Goal: Navigation & Orientation: Find specific page/section

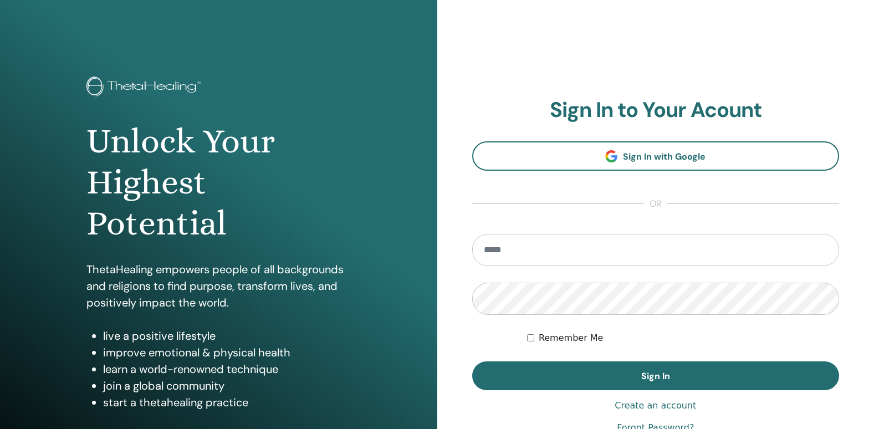
click at [542, 259] on input "email" at bounding box center [655, 250] width 367 height 32
type input "**********"
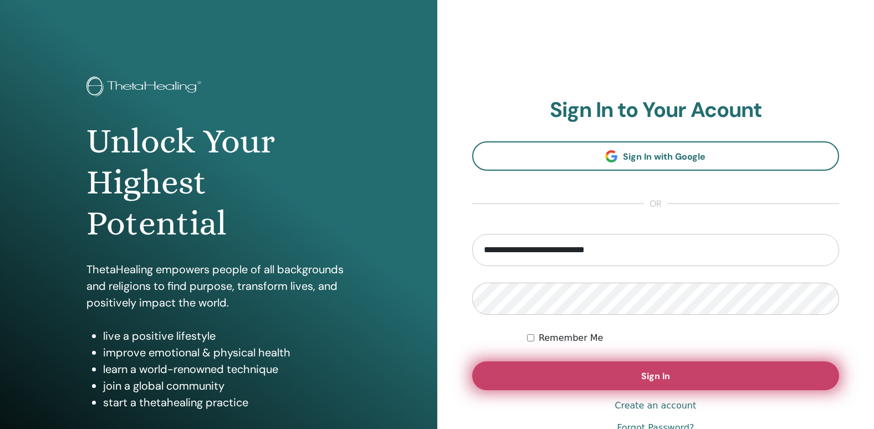
click at [582, 371] on button "Sign In" at bounding box center [655, 375] width 367 height 29
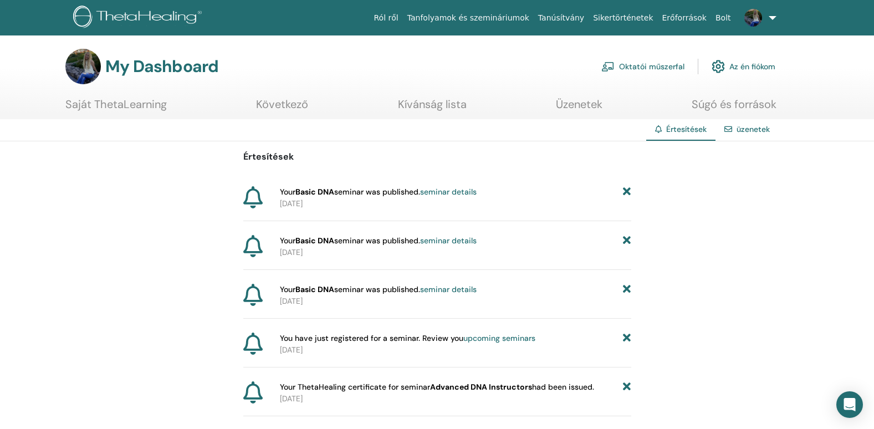
click at [479, 339] on link "upcoming seminars" at bounding box center [499, 338] width 72 height 10
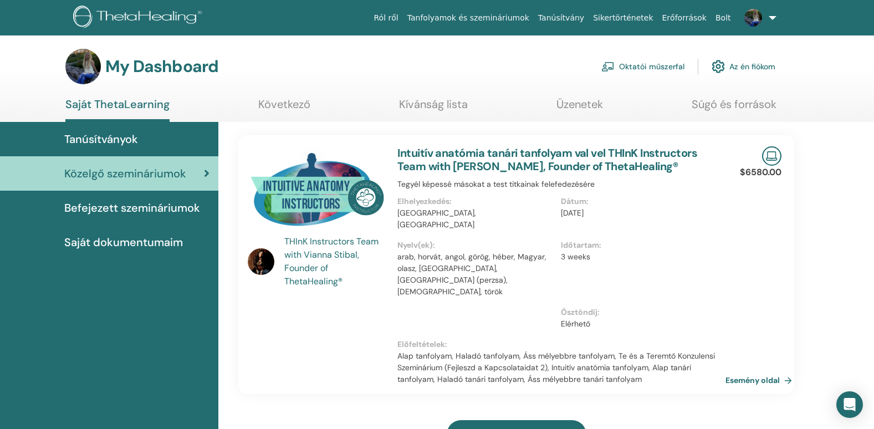
click at [793, 372] on link "Esemény oldal" at bounding box center [760, 380] width 71 height 17
click at [652, 63] on link "Oktatói műszerfal" at bounding box center [642, 66] width 83 height 24
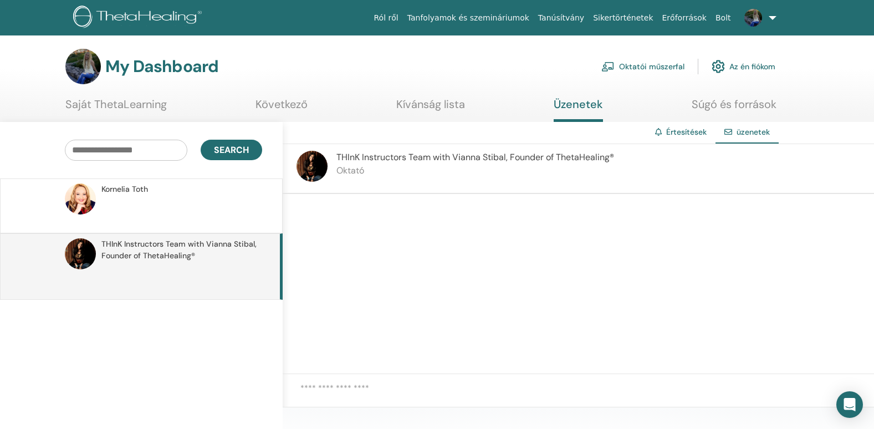
click at [347, 386] on textarea at bounding box center [586, 395] width 573 height 27
paste textarea "**********"
click at [310, 387] on textarea "**********" at bounding box center [586, 395] width 573 height 27
drag, startPoint x: 530, startPoint y: 392, endPoint x: 156, endPoint y: 387, distance: 374.0
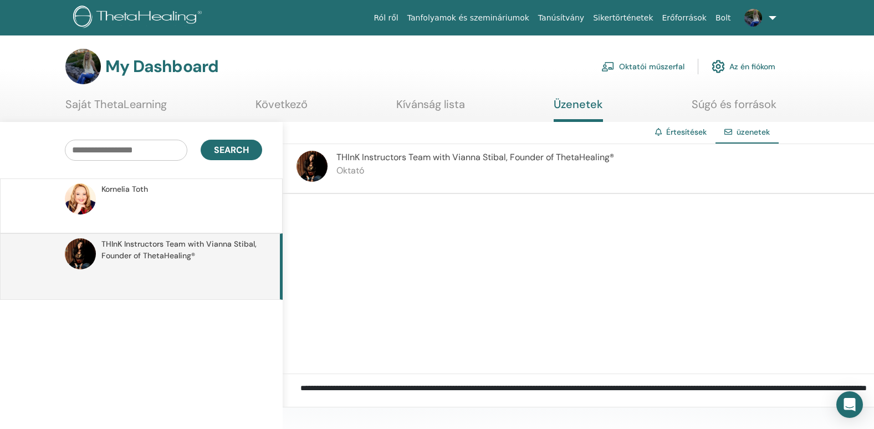
click at [156, 387] on div "**********" at bounding box center [437, 272] width 874 height 300
click at [799, 390] on textarea "**********" at bounding box center [586, 395] width 573 height 27
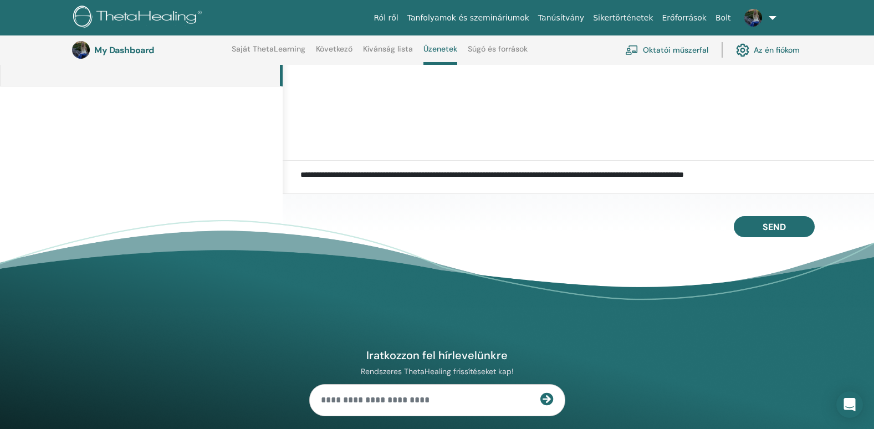
scroll to position [251, 0]
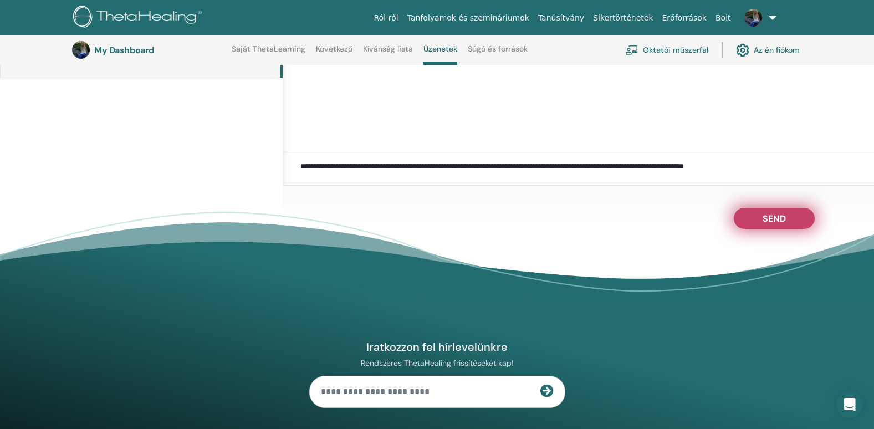
type textarea "**********"
drag, startPoint x: 778, startPoint y: 221, endPoint x: 691, endPoint y: 278, distance: 104.0
drag, startPoint x: 301, startPoint y: 164, endPoint x: 807, endPoint y: 186, distance: 505.8
click at [807, 186] on textarea "**********" at bounding box center [586, 173] width 573 height 27
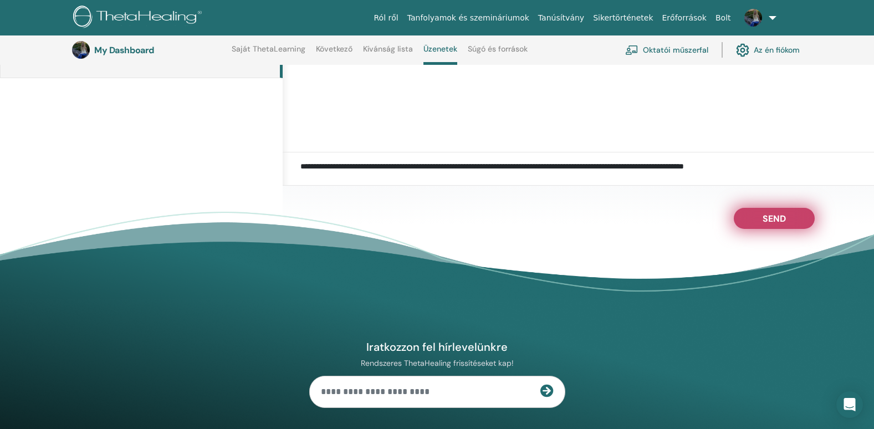
click at [768, 214] on span "Send" at bounding box center [773, 217] width 23 height 8
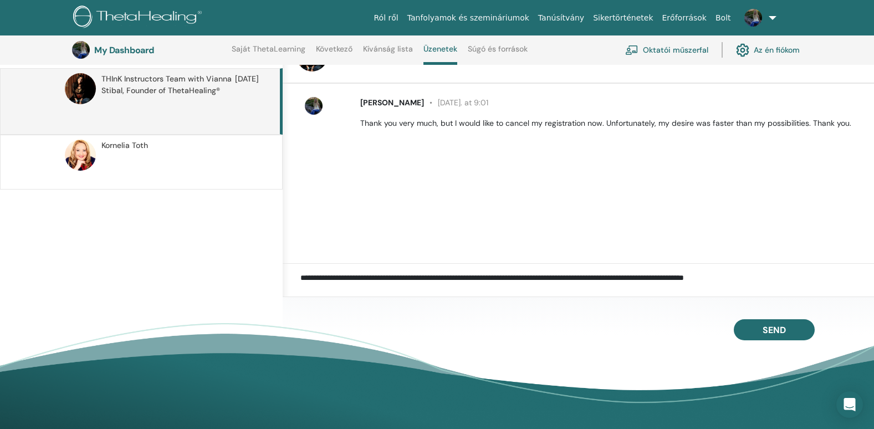
scroll to position [0, 0]
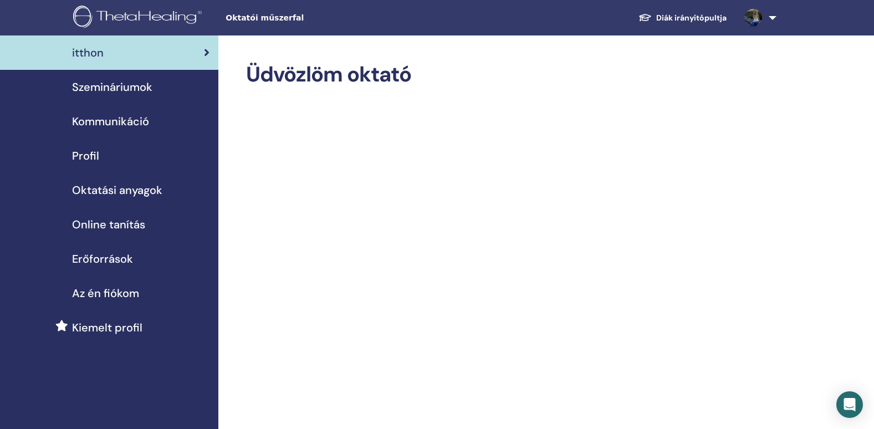
click at [123, 81] on span "Szemináriumok" at bounding box center [112, 87] width 80 height 17
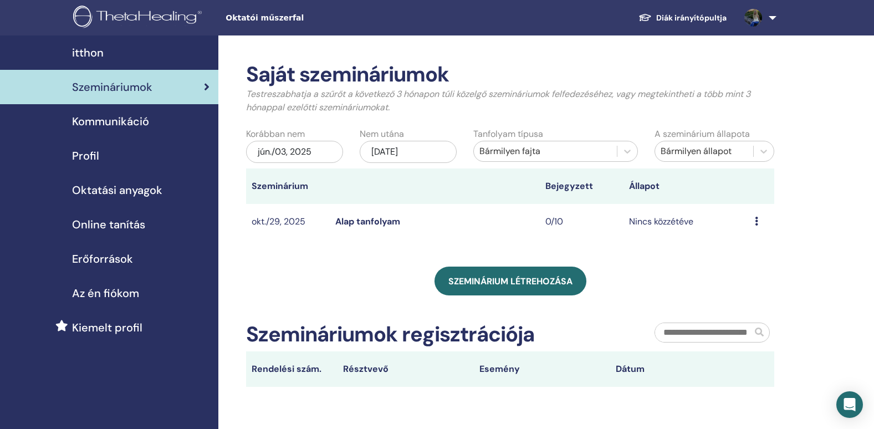
click at [686, 13] on link "Diák irányítópultja" at bounding box center [682, 18] width 106 height 20
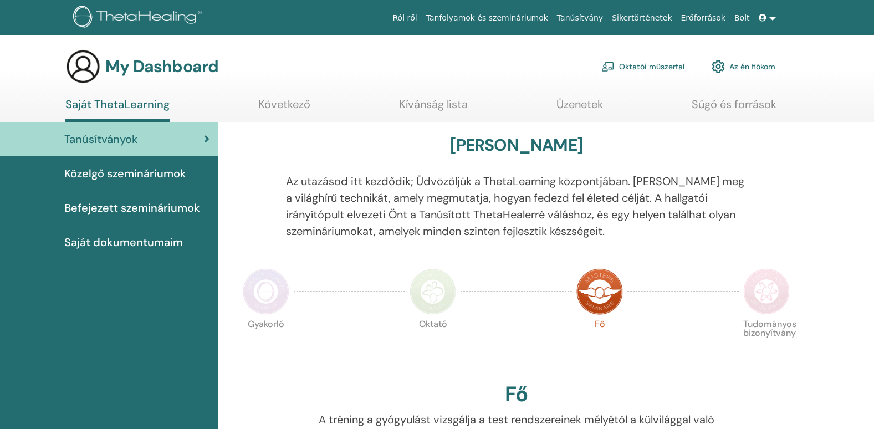
click at [654, 65] on link "Oktatói műszerfal" at bounding box center [642, 66] width 83 height 24
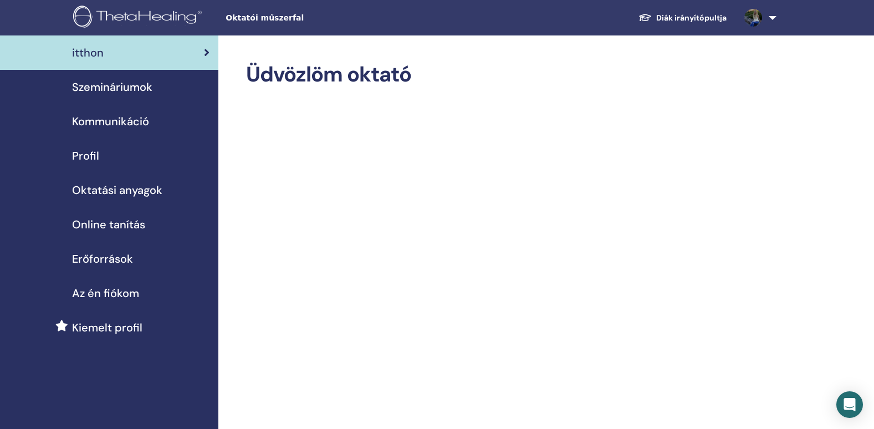
click at [136, 87] on span "Szemináriumok" at bounding box center [112, 87] width 80 height 17
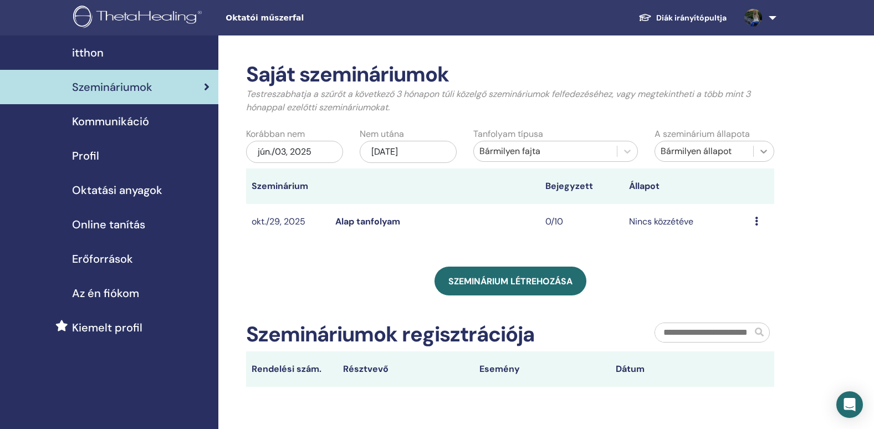
click at [764, 151] on icon at bounding box center [763, 152] width 7 height 4
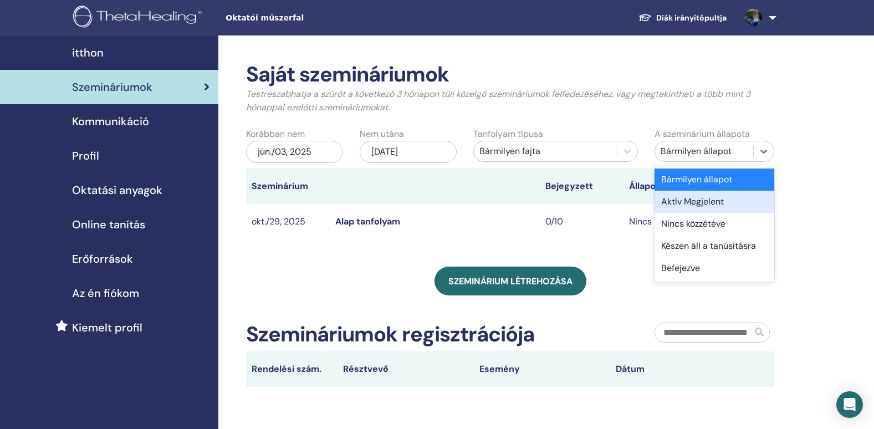
click at [689, 198] on div "Aktív Megjelent" at bounding box center [714, 202] width 120 height 22
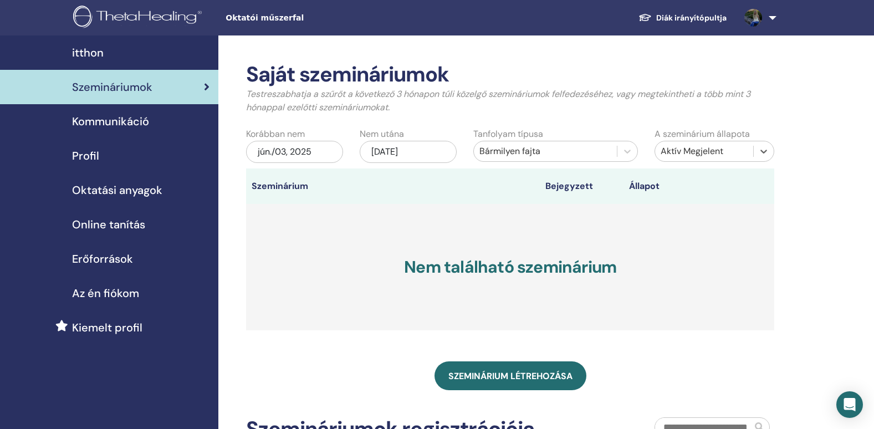
drag, startPoint x: 631, startPoint y: 333, endPoint x: 624, endPoint y: 335, distance: 7.0
click at [624, 335] on div "Saját szemináriumok Testreszabhatja a szűrőt a következő 3 hónapon túli közelgő…" at bounding box center [510, 271] width 528 height 419
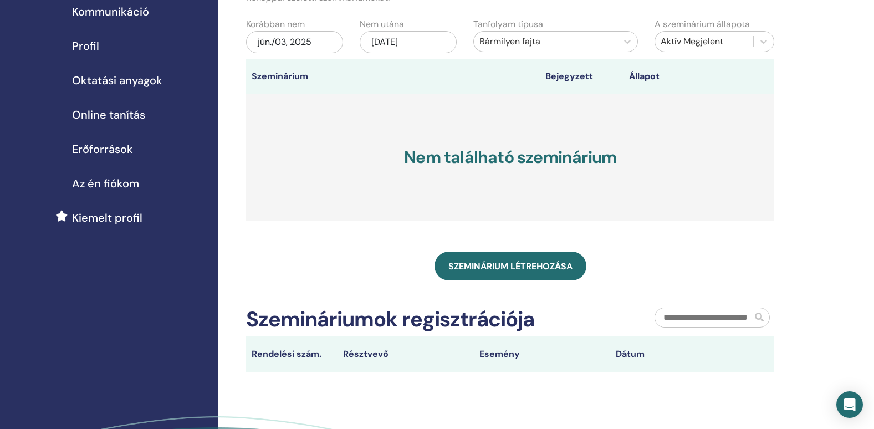
scroll to position [111, 0]
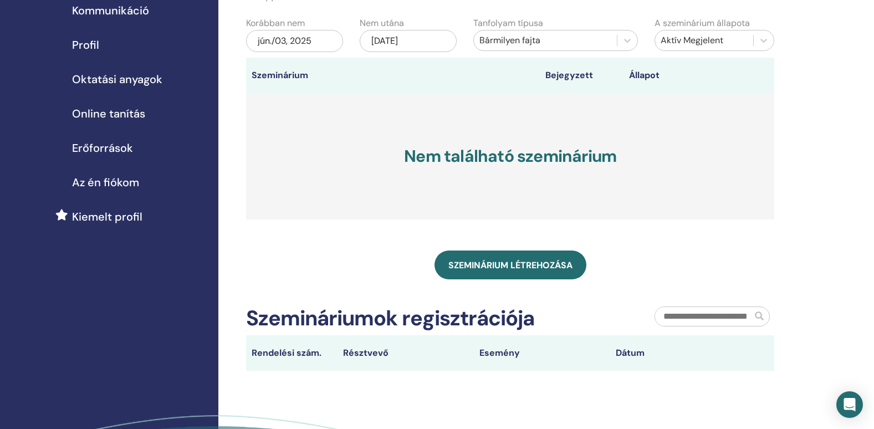
click at [741, 318] on input "text" at bounding box center [703, 316] width 97 height 19
click at [110, 148] on span "Erőforrások" at bounding box center [102, 148] width 61 height 17
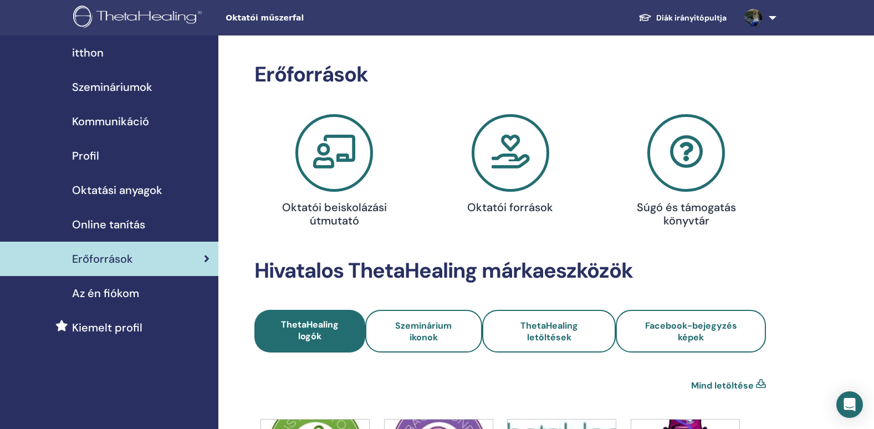
click at [110, 82] on span "Szemináriumok" at bounding box center [112, 87] width 80 height 17
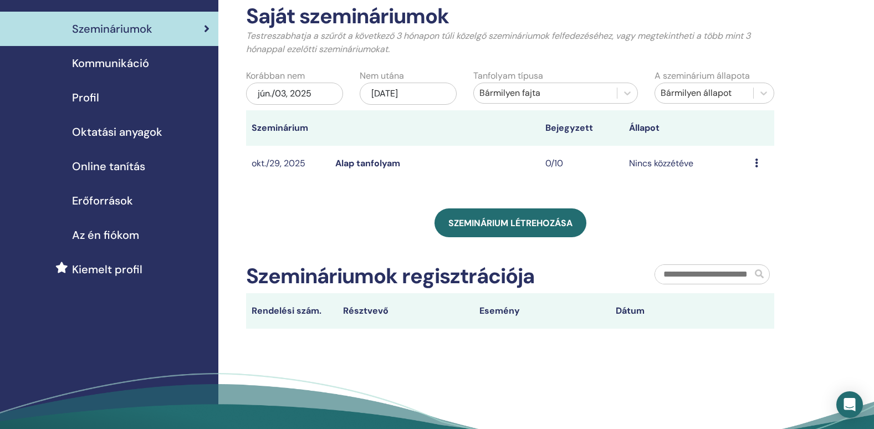
scroll to position [55, 0]
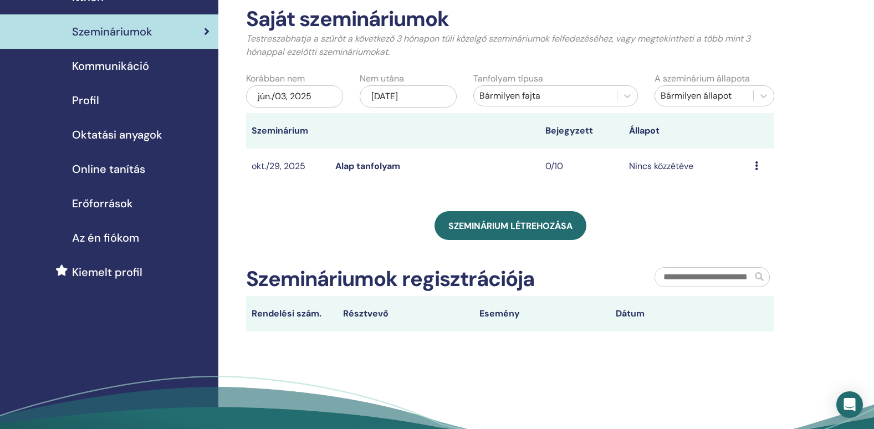
click at [378, 177] on td "Alap tanfolyam" at bounding box center [434, 166] width 209 height 36
click at [379, 171] on link "Alap tanfolyam" at bounding box center [367, 166] width 65 height 12
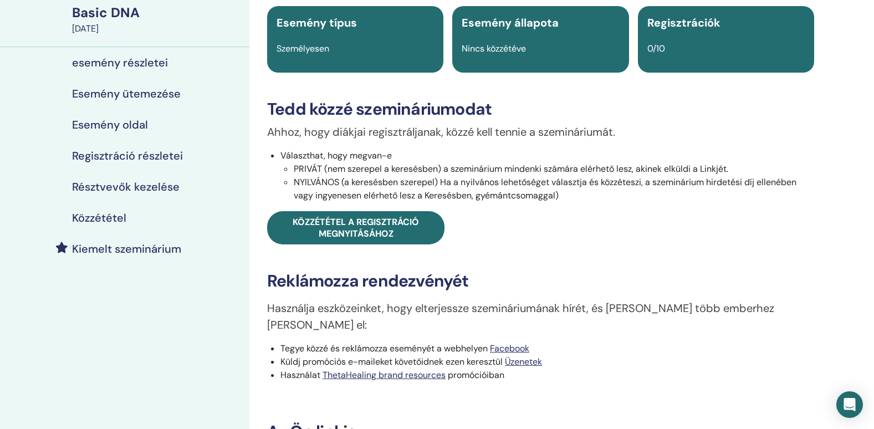
scroll to position [277, 0]
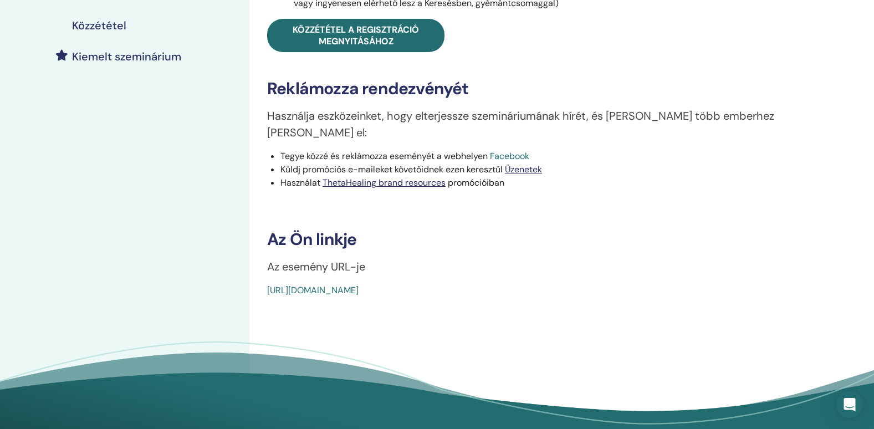
click at [518, 150] on link "Facebook" at bounding box center [509, 156] width 39 height 12
click at [520, 80] on h3 "Reklámozza rendezvényét" at bounding box center [540, 89] width 547 height 20
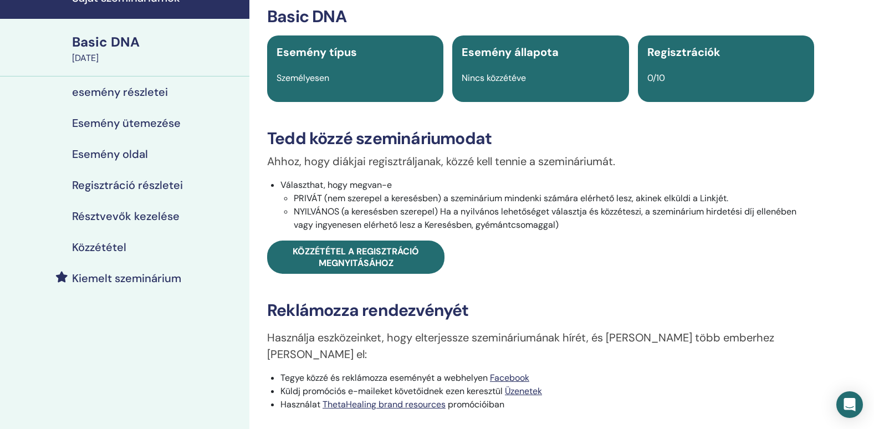
scroll to position [0, 0]
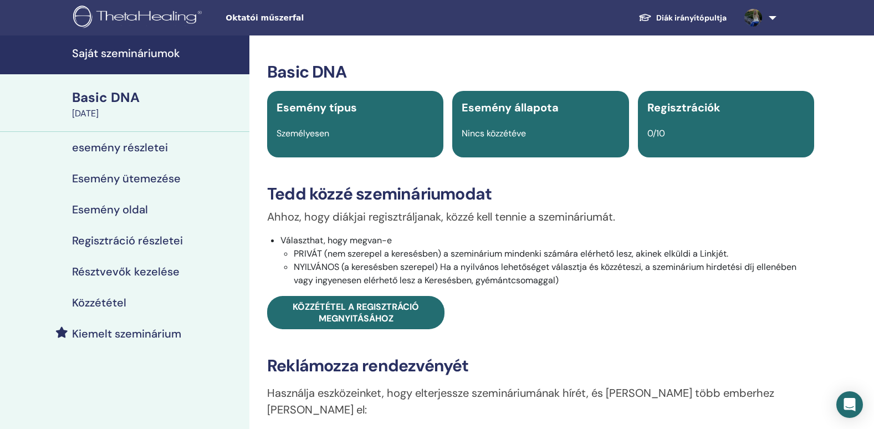
click at [716, 22] on link "Diák irányítópultja" at bounding box center [682, 18] width 106 height 20
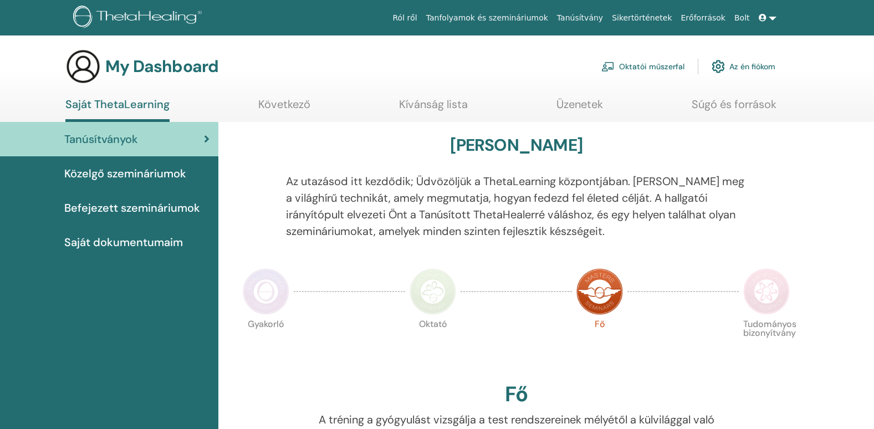
click at [638, 65] on link "Oktatói műszerfal" at bounding box center [642, 66] width 83 height 24
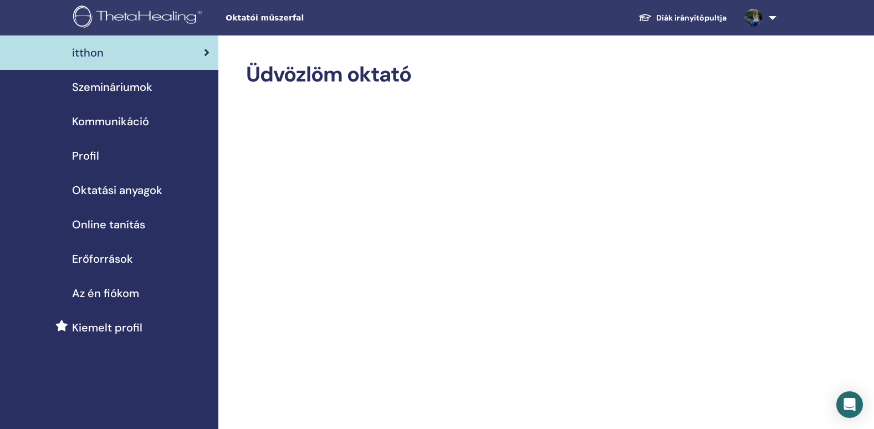
click at [114, 88] on span "Szemináriumok" at bounding box center [112, 87] width 80 height 17
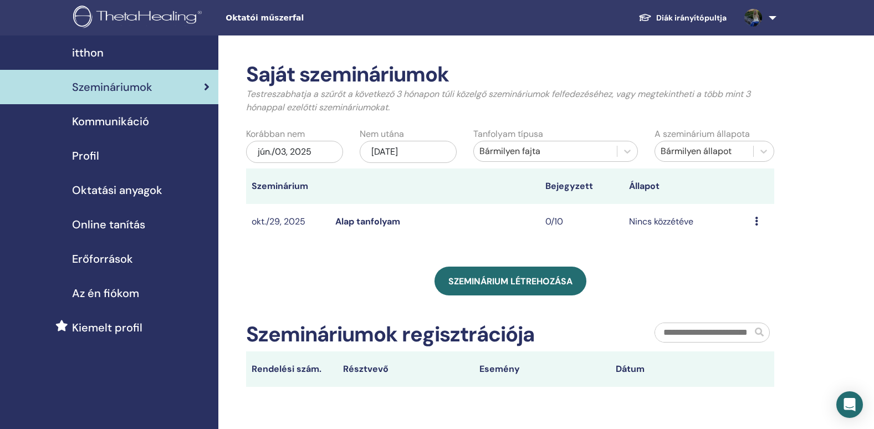
click at [120, 123] on span "Kommunikáció" at bounding box center [110, 121] width 77 height 17
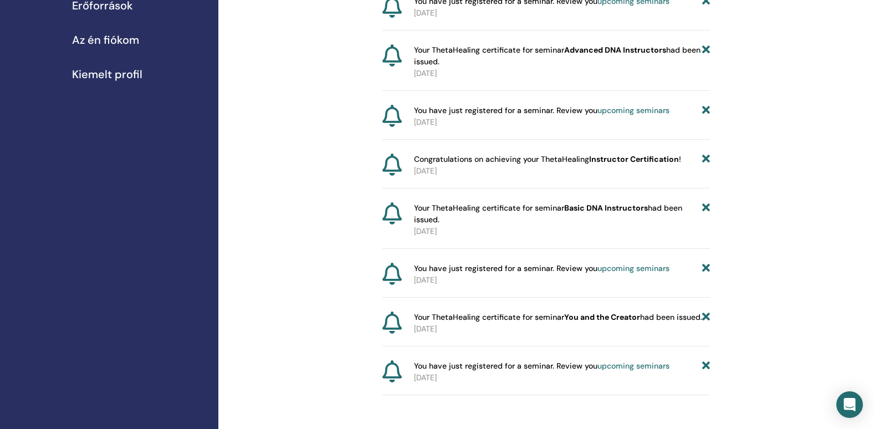
scroll to position [388, 0]
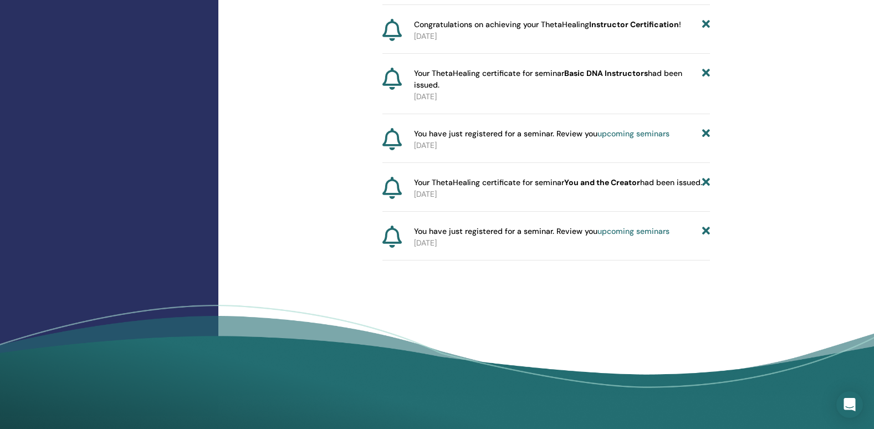
click at [606, 183] on b "You and the Creator" at bounding box center [602, 182] width 76 height 10
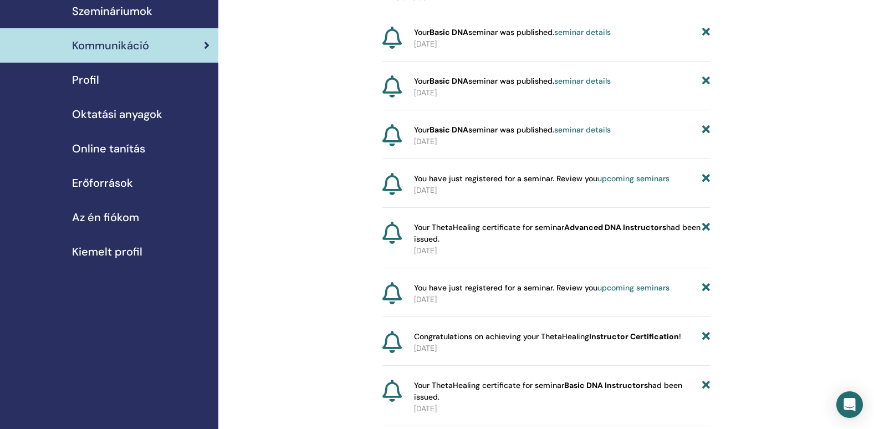
scroll to position [0, 0]
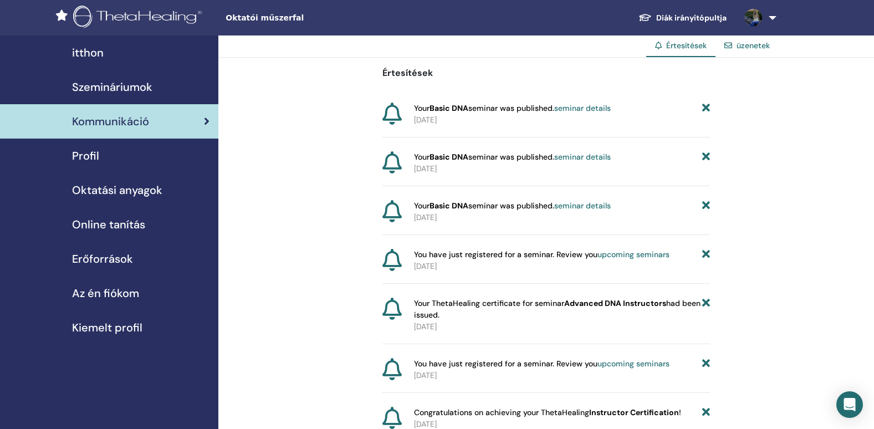
click at [745, 49] on link "üzenetek" at bounding box center [752, 45] width 33 height 10
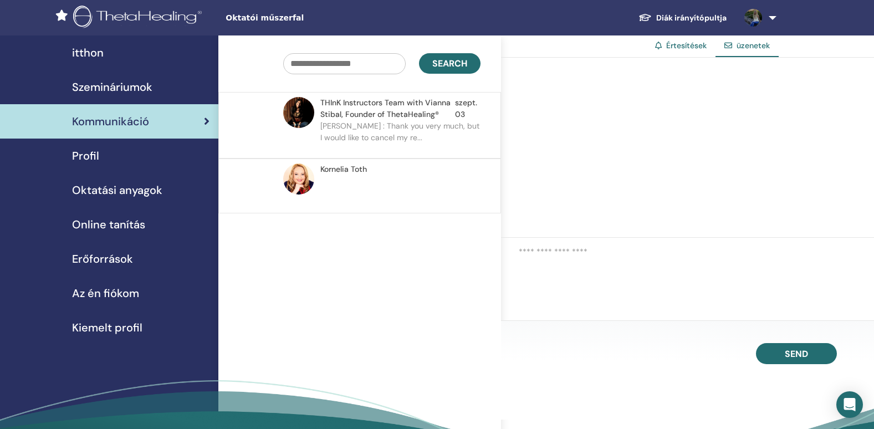
click at [100, 152] on div "Profil" at bounding box center [109, 155] width 201 height 17
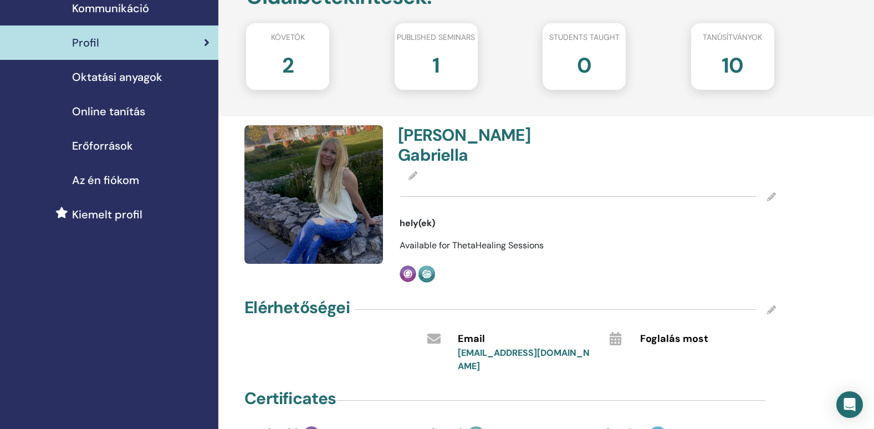
scroll to position [111, 0]
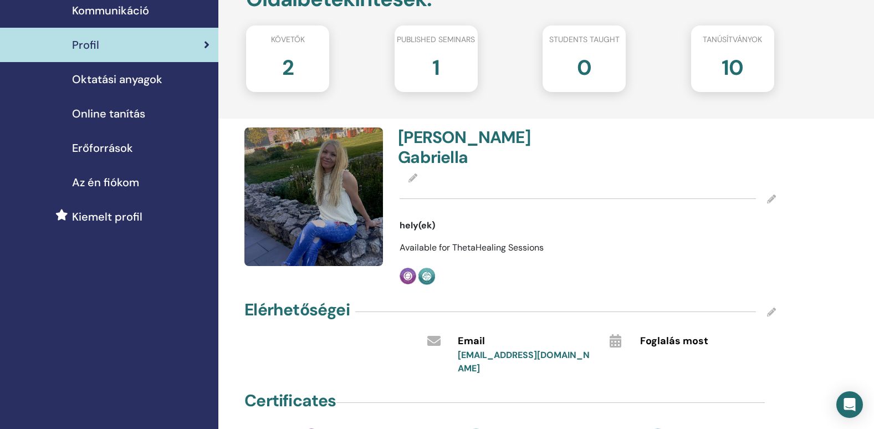
click at [345, 178] on img at bounding box center [313, 196] width 139 height 139
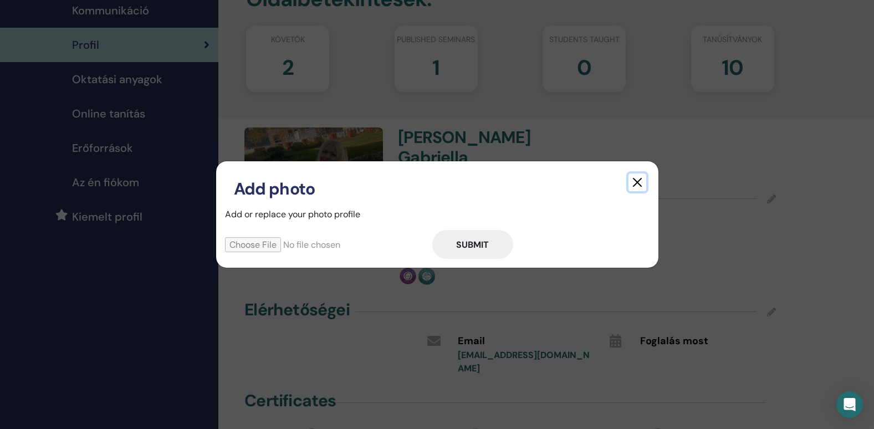
click at [635, 176] on button "button" at bounding box center [637, 182] width 18 height 18
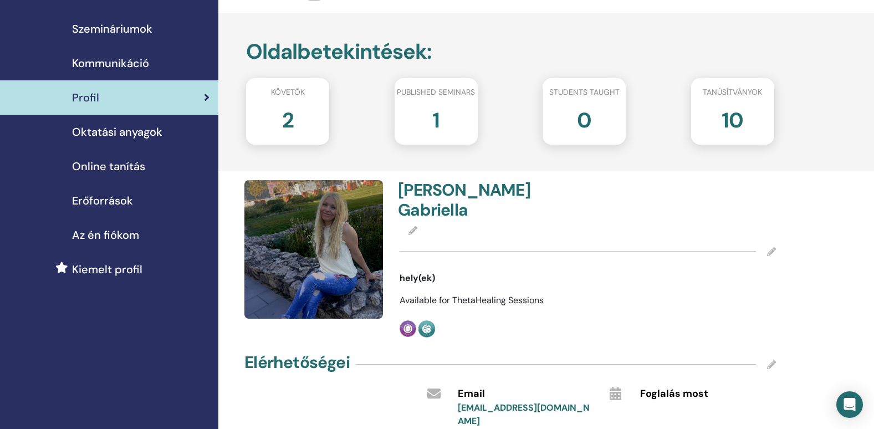
scroll to position [0, 0]
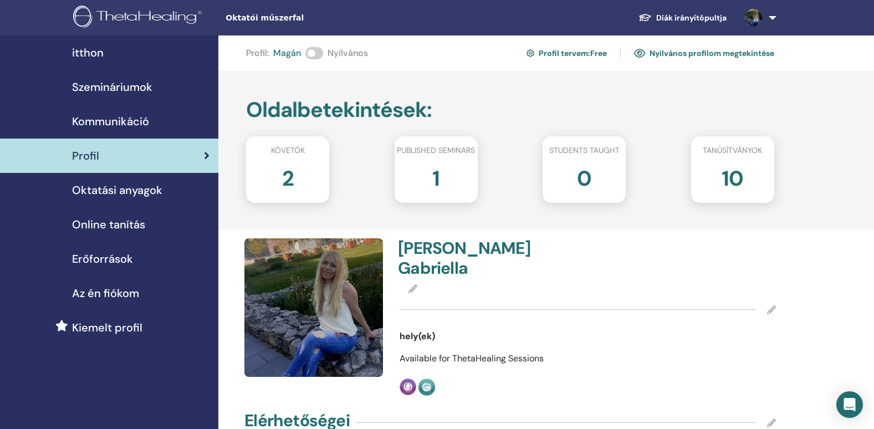
click at [726, 49] on link "Nyilvános profilom megtekintése" at bounding box center [704, 53] width 140 height 18
click at [729, 51] on link "Nyilvános profilom megtekintése" at bounding box center [704, 53] width 140 height 18
click at [578, 54] on link "Profil tervem : Free" at bounding box center [566, 53] width 80 height 18
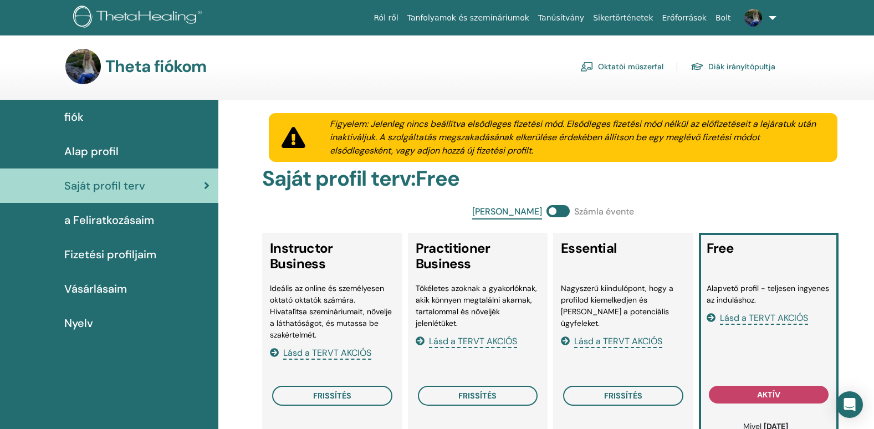
click at [522, 18] on link "Tanfolyamok és szemináriumok" at bounding box center [468, 18] width 131 height 20
